Goal: Book appointment/travel/reservation

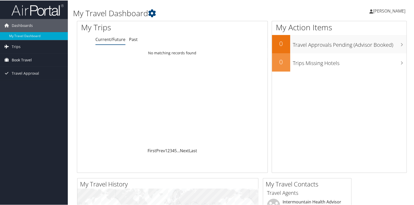
click at [17, 59] on span "Book Travel" at bounding box center [22, 59] width 20 height 13
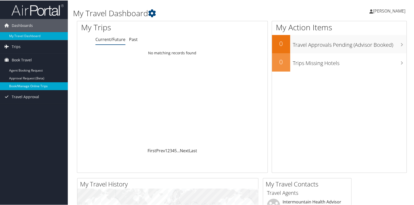
click at [25, 86] on link "Book/Manage Online Trips" at bounding box center [34, 86] width 68 height 8
